Goal: Information Seeking & Learning: Learn about a topic

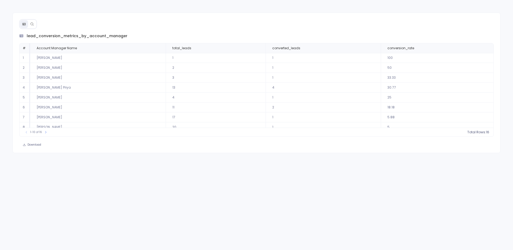
click at [33, 25] on icon at bounding box center [32, 24] width 4 height 4
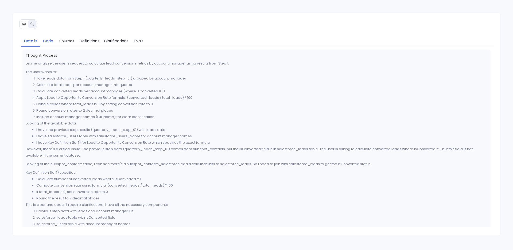
click at [44, 38] on span "Code" at bounding box center [48, 41] width 10 height 6
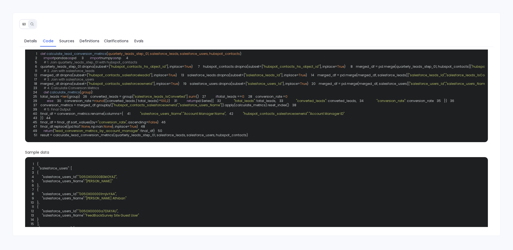
scroll to position [14, 0]
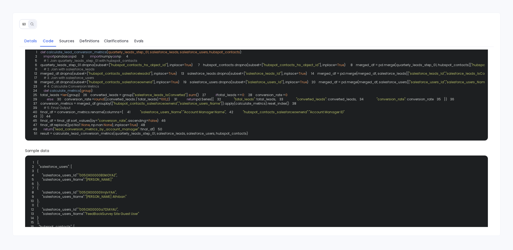
click at [32, 41] on span "Details" at bounding box center [30, 41] width 13 height 6
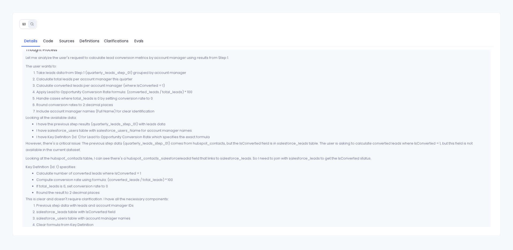
scroll to position [0, 0]
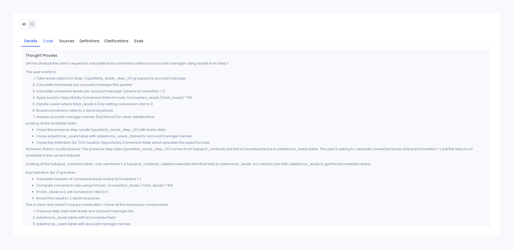
click at [43, 41] on span "Code" at bounding box center [48, 41] width 10 height 6
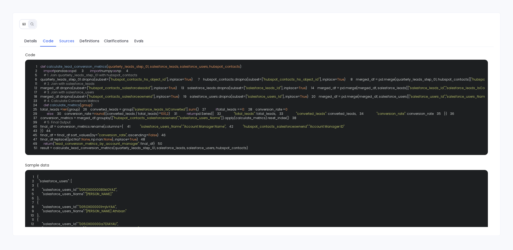
click at [71, 44] on link "Sources" at bounding box center [66, 40] width 21 height 11
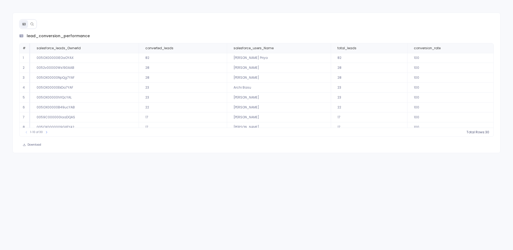
click at [32, 28] on button at bounding box center [32, 24] width 8 height 8
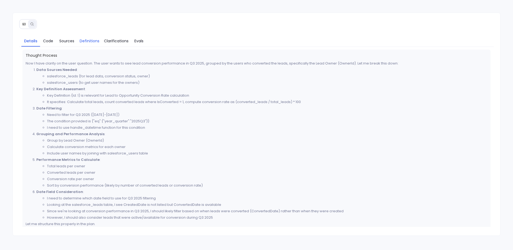
click at [86, 43] on span "Definitions" at bounding box center [90, 41] width 20 height 6
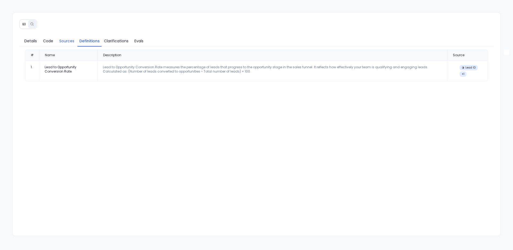
click at [69, 42] on span "Sources" at bounding box center [66, 41] width 15 height 6
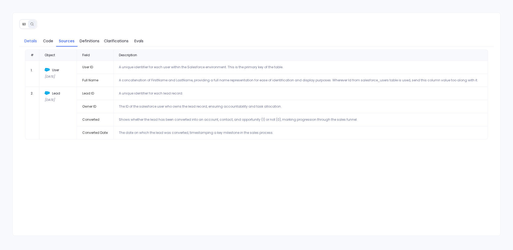
click at [36, 43] on span "Details" at bounding box center [30, 41] width 13 height 6
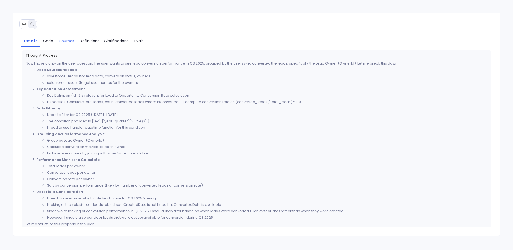
click at [59, 43] on span "Sources" at bounding box center [67, 41] width 16 height 6
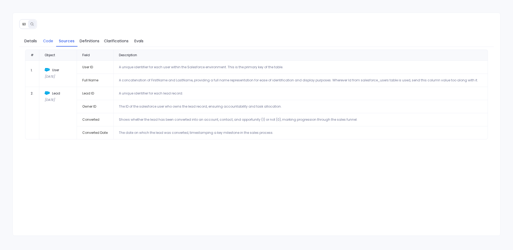
click at [41, 40] on link "Code" at bounding box center [48, 40] width 16 height 11
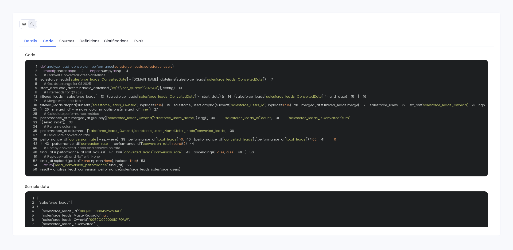
click at [27, 41] on span "Details" at bounding box center [30, 41] width 13 height 6
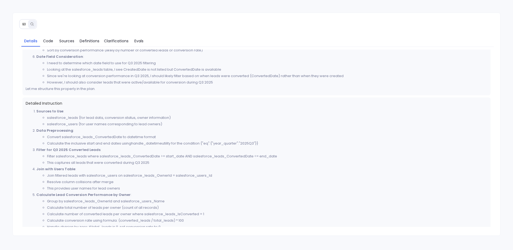
scroll to position [139, 0]
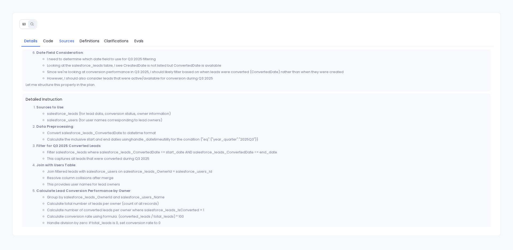
click at [62, 42] on span "Sources" at bounding box center [66, 41] width 15 height 6
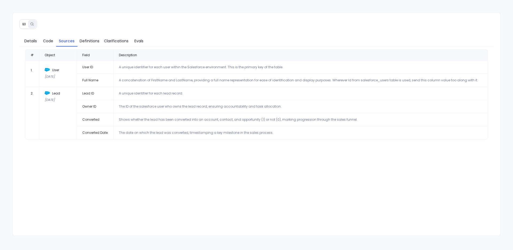
scroll to position [0, 0]
click at [26, 39] on span "Details" at bounding box center [30, 41] width 13 height 6
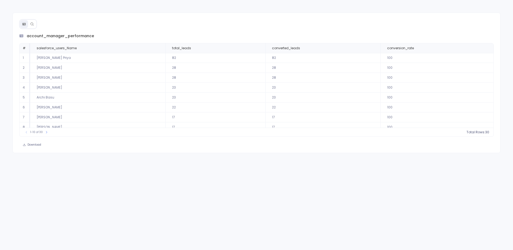
click at [31, 26] on button at bounding box center [32, 24] width 8 height 8
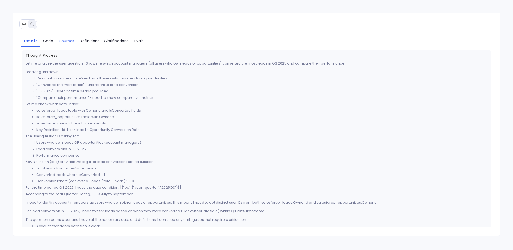
click at [76, 41] on link "Sources" at bounding box center [66, 40] width 21 height 11
